Goal: Obtain resource: Obtain resource

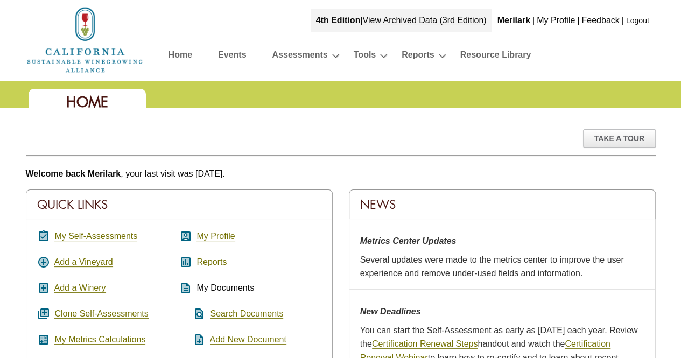
click at [215, 260] on link "Reports" at bounding box center [211, 262] width 30 height 10
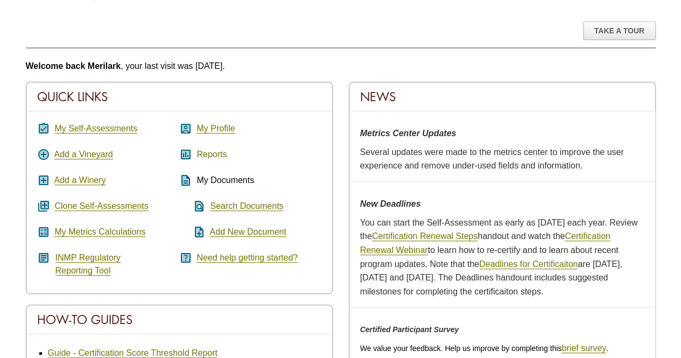
click at [215, 153] on link "Reports" at bounding box center [211, 155] width 30 height 10
click at [203, 153] on link "Reports" at bounding box center [211, 155] width 30 height 10
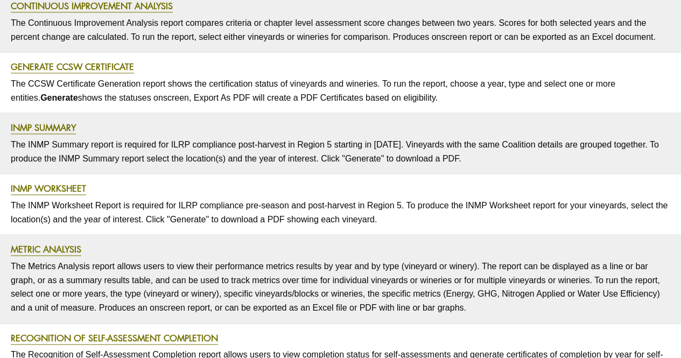
scroll to position [484, 0]
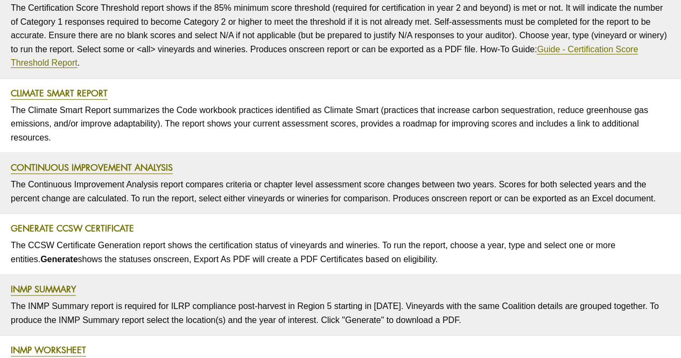
click at [92, 227] on link "Generate CCSW Certificate" at bounding box center [72, 228] width 123 height 12
click at [92, 226] on link "Generate CCSW Certificate" at bounding box center [72, 228] width 123 height 12
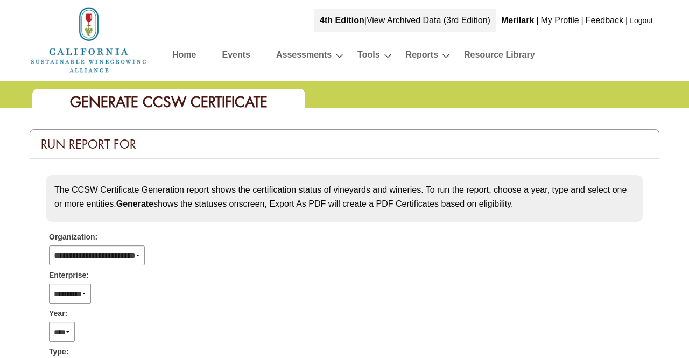
select select
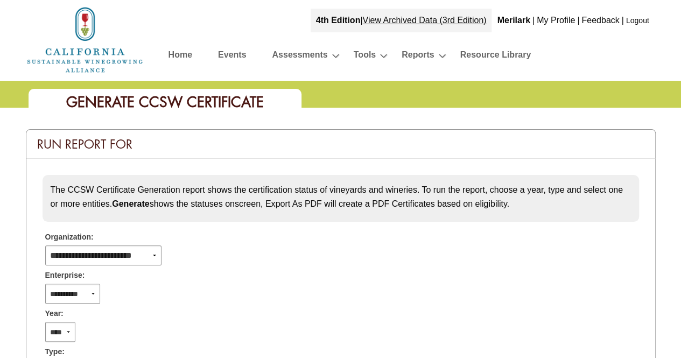
scroll to position [108, 0]
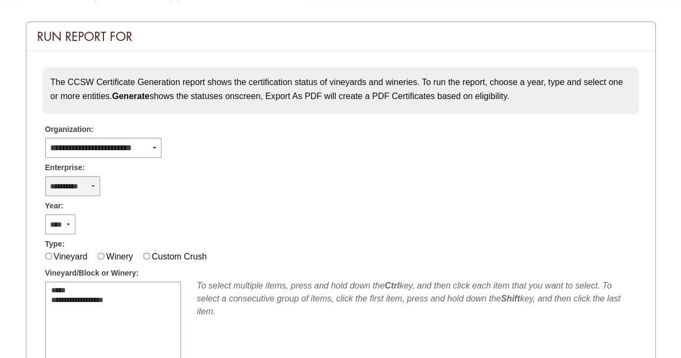
click at [96, 186] on select "**********" at bounding box center [72, 186] width 55 height 20
click at [88, 187] on select "**********" at bounding box center [72, 186] width 55 height 20
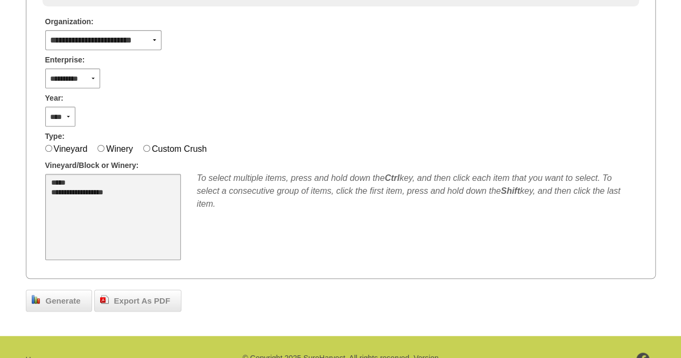
scroll to position [269, 0]
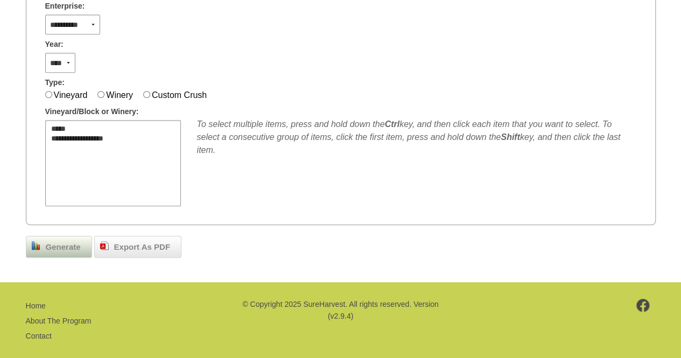
click at [64, 243] on span "Generate" at bounding box center [63, 247] width 46 height 12
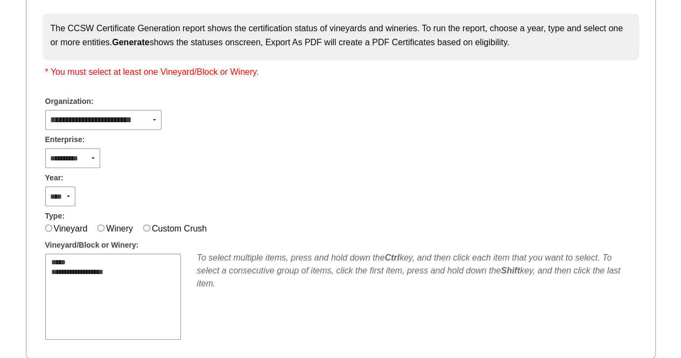
scroll to position [215, 0]
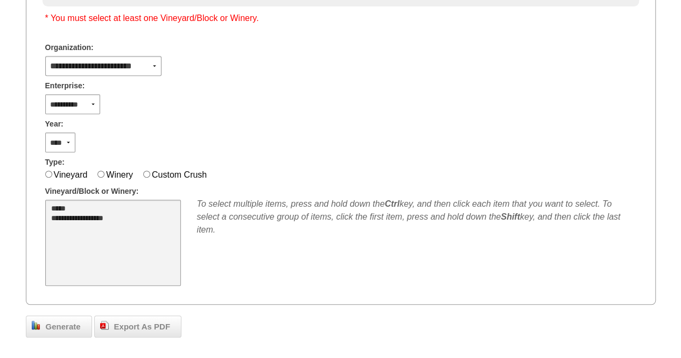
select select "***"
click at [82, 216] on option "**********" at bounding box center [107, 219] width 114 height 10
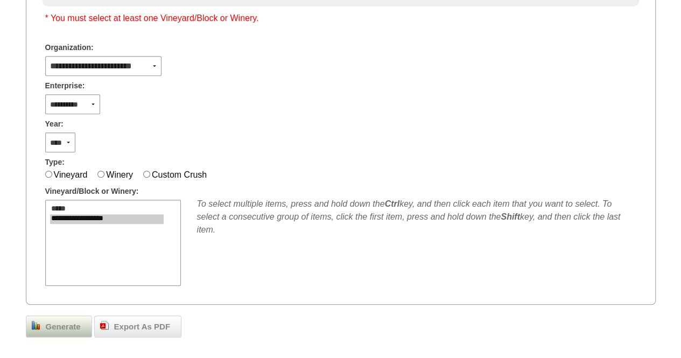
click at [68, 325] on span "Generate" at bounding box center [63, 327] width 46 height 12
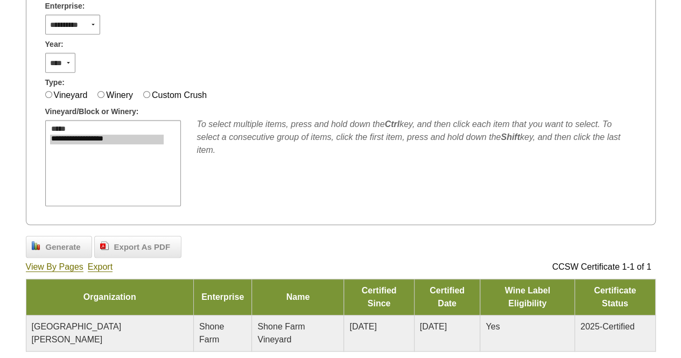
scroll to position [323, 0]
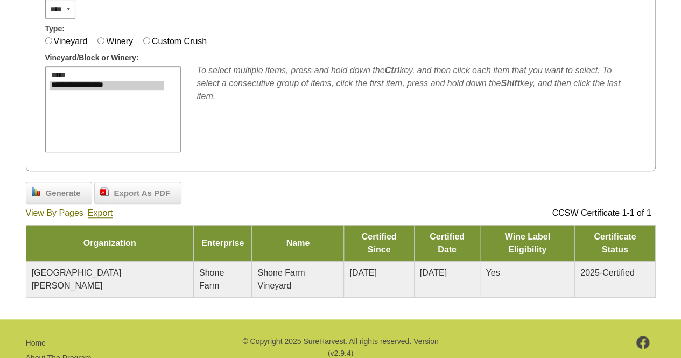
click at [61, 210] on link "View By Pages" at bounding box center [55, 213] width 58 height 10
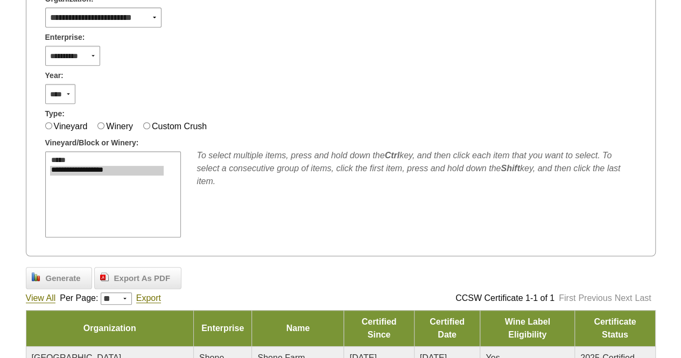
scroll to position [345, 0]
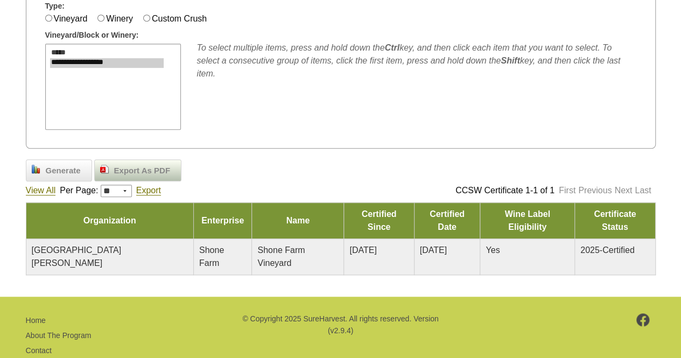
click at [133, 171] on span "Export As PDF" at bounding box center [142, 171] width 67 height 12
click at [133, 170] on span "Export As PDF" at bounding box center [142, 171] width 67 height 12
click at [159, 167] on span "Export As PDF" at bounding box center [142, 171] width 67 height 12
